Goal: Navigation & Orientation: Find specific page/section

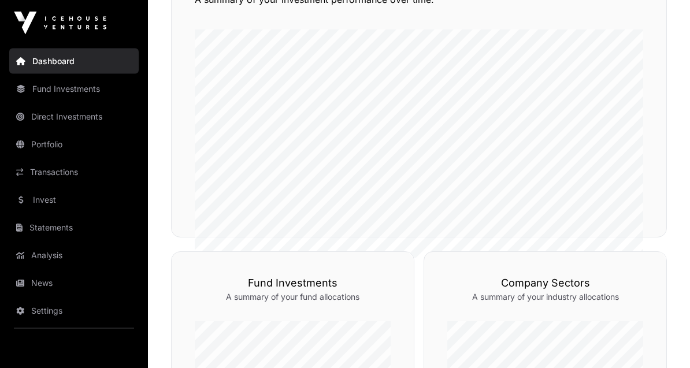
scroll to position [330, 0]
click at [69, 120] on link "Direct Investments" at bounding box center [73, 116] width 129 height 25
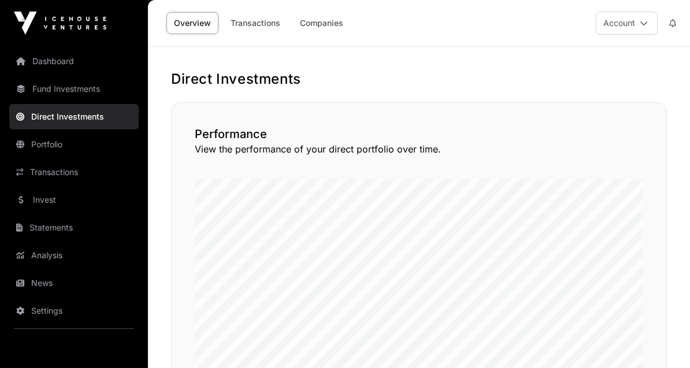
click at [317, 24] on link "Companies" at bounding box center [321, 23] width 58 height 22
click at [326, 28] on link "Companies" at bounding box center [321, 23] width 58 height 22
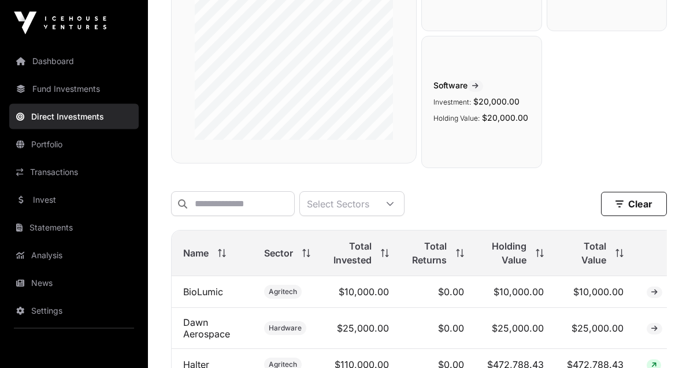
scroll to position [281, 0]
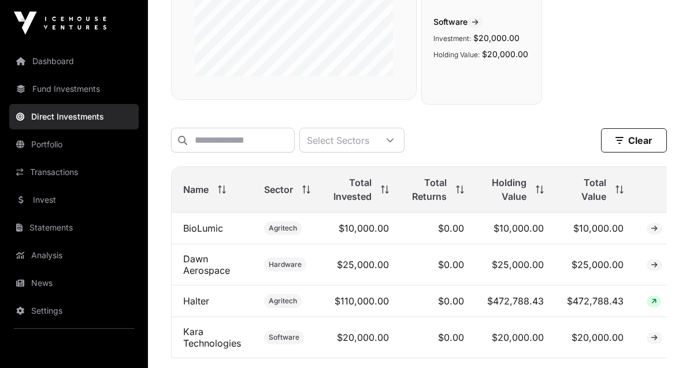
click at [42, 140] on link "Portfolio" at bounding box center [73, 144] width 129 height 25
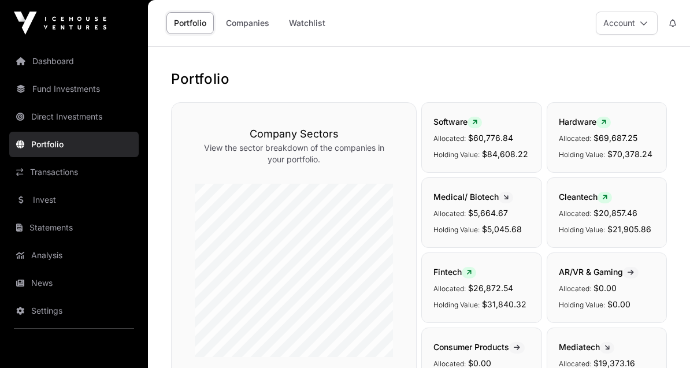
click at [44, 168] on link "Transactions" at bounding box center [73, 171] width 129 height 25
